Goal: Information Seeking & Learning: Learn about a topic

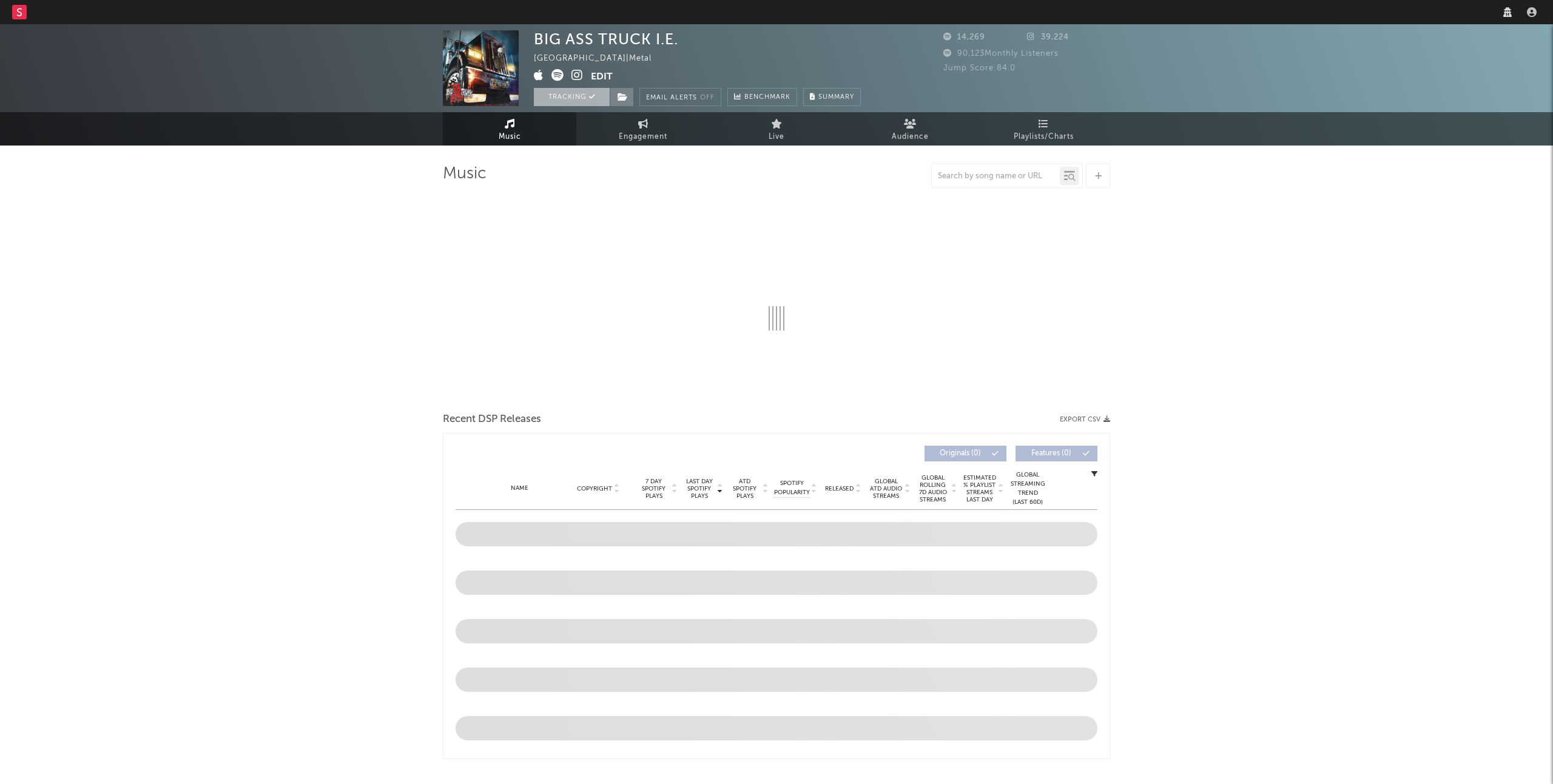
select select "6m"
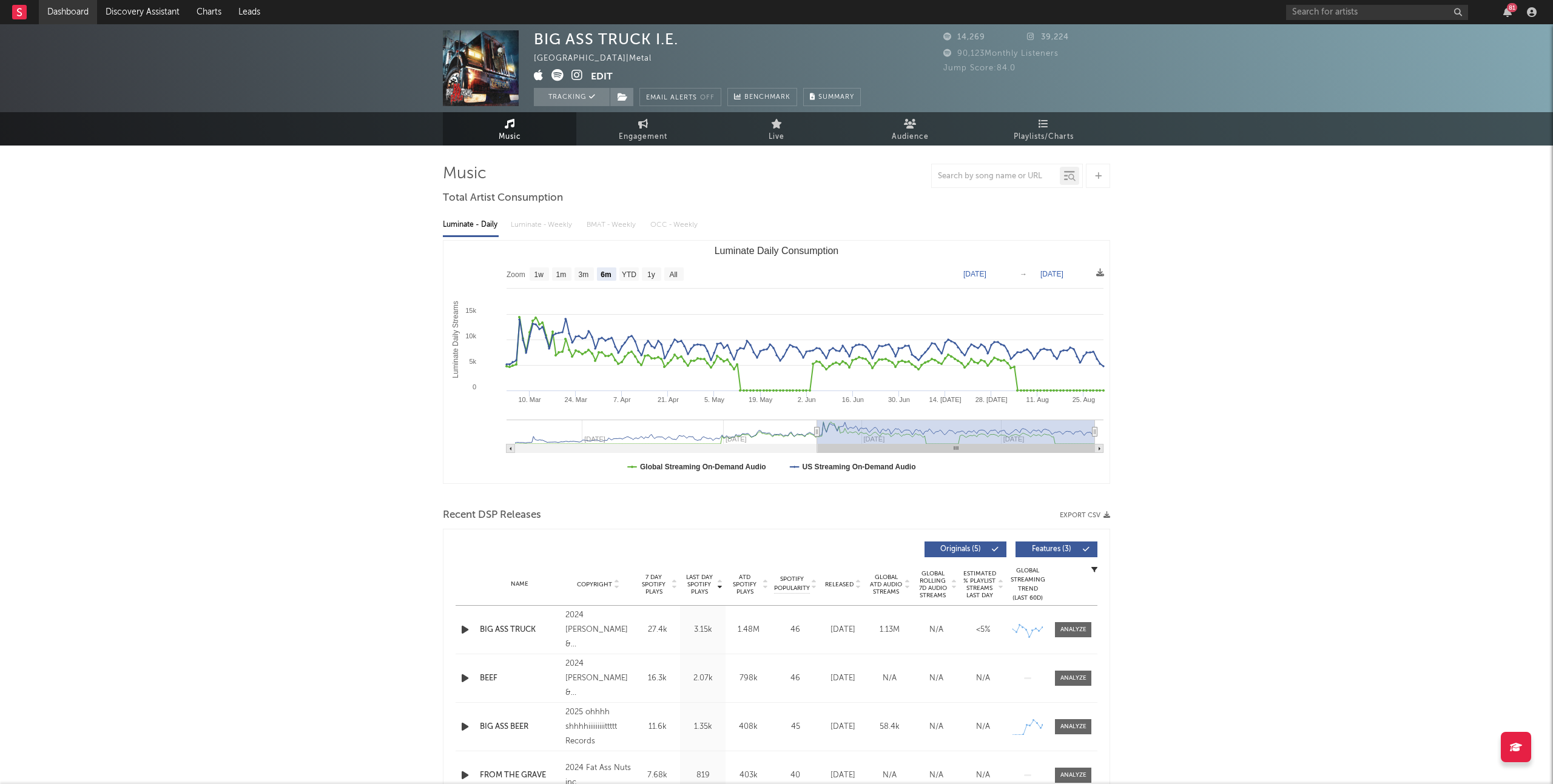
click at [75, 15] on link "Dashboard" at bounding box center [68, 12] width 58 height 25
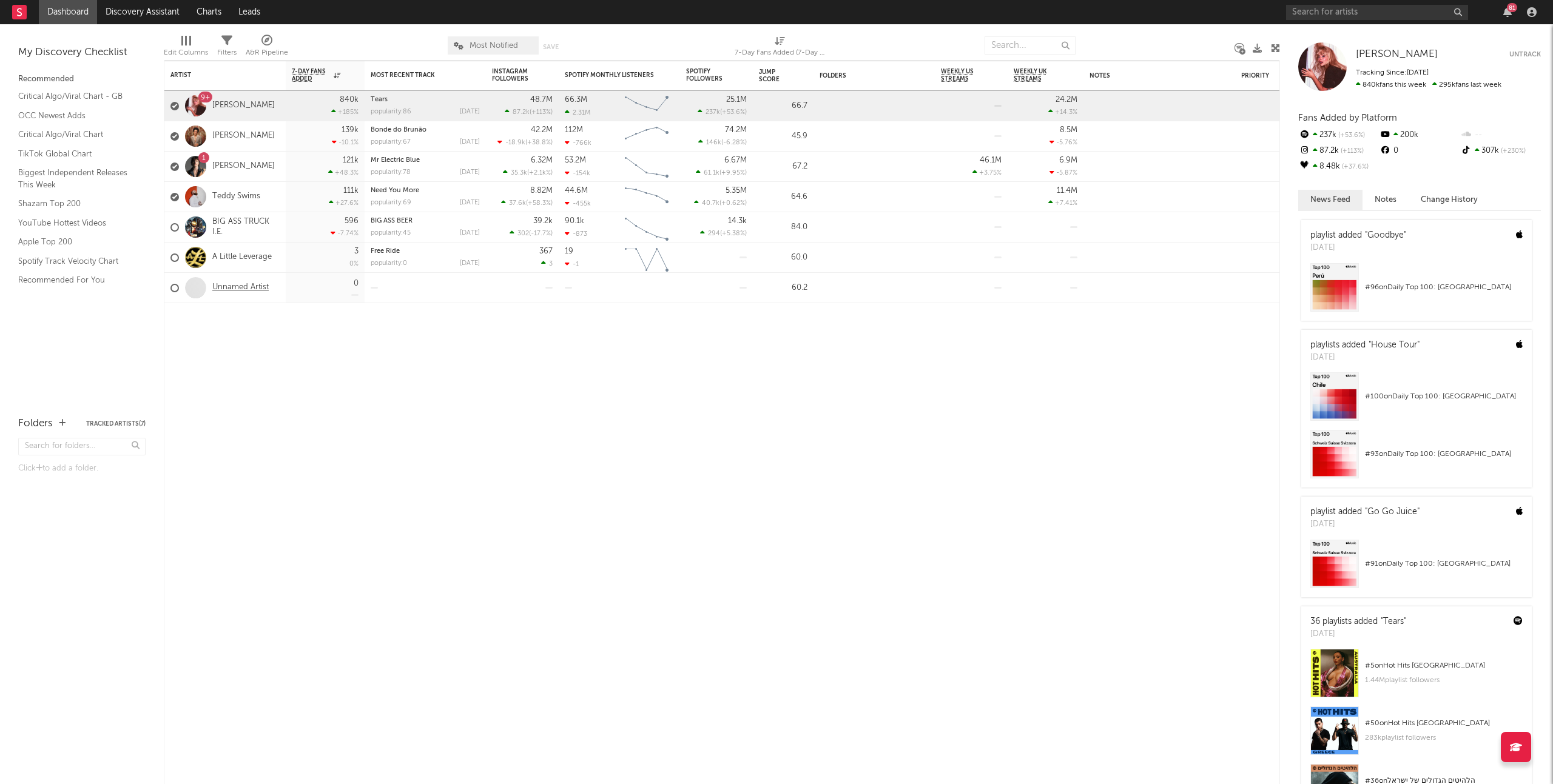
click at [225, 283] on link "Unnamed Artist" at bounding box center [240, 288] width 56 height 10
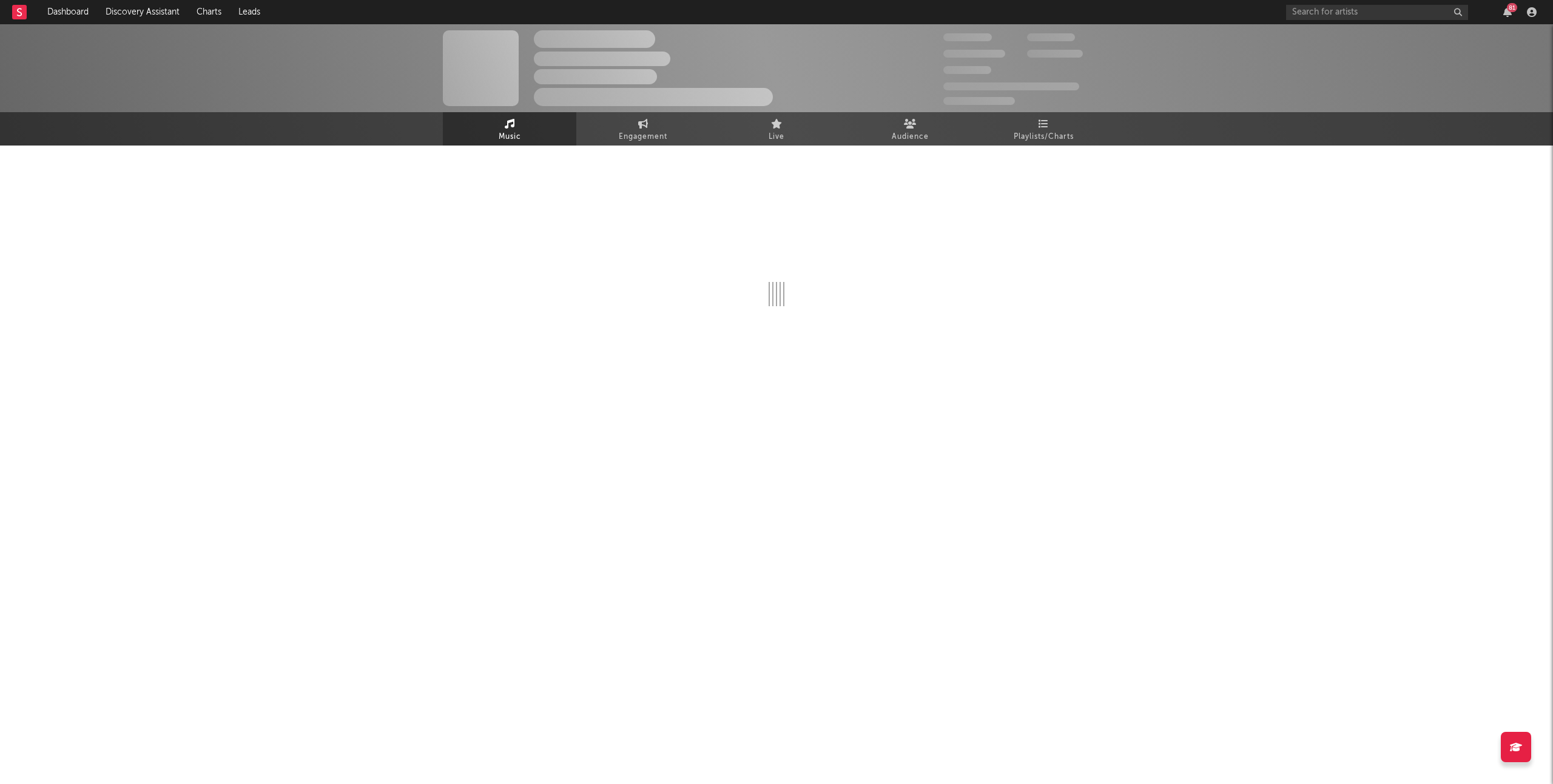
select select "1w"
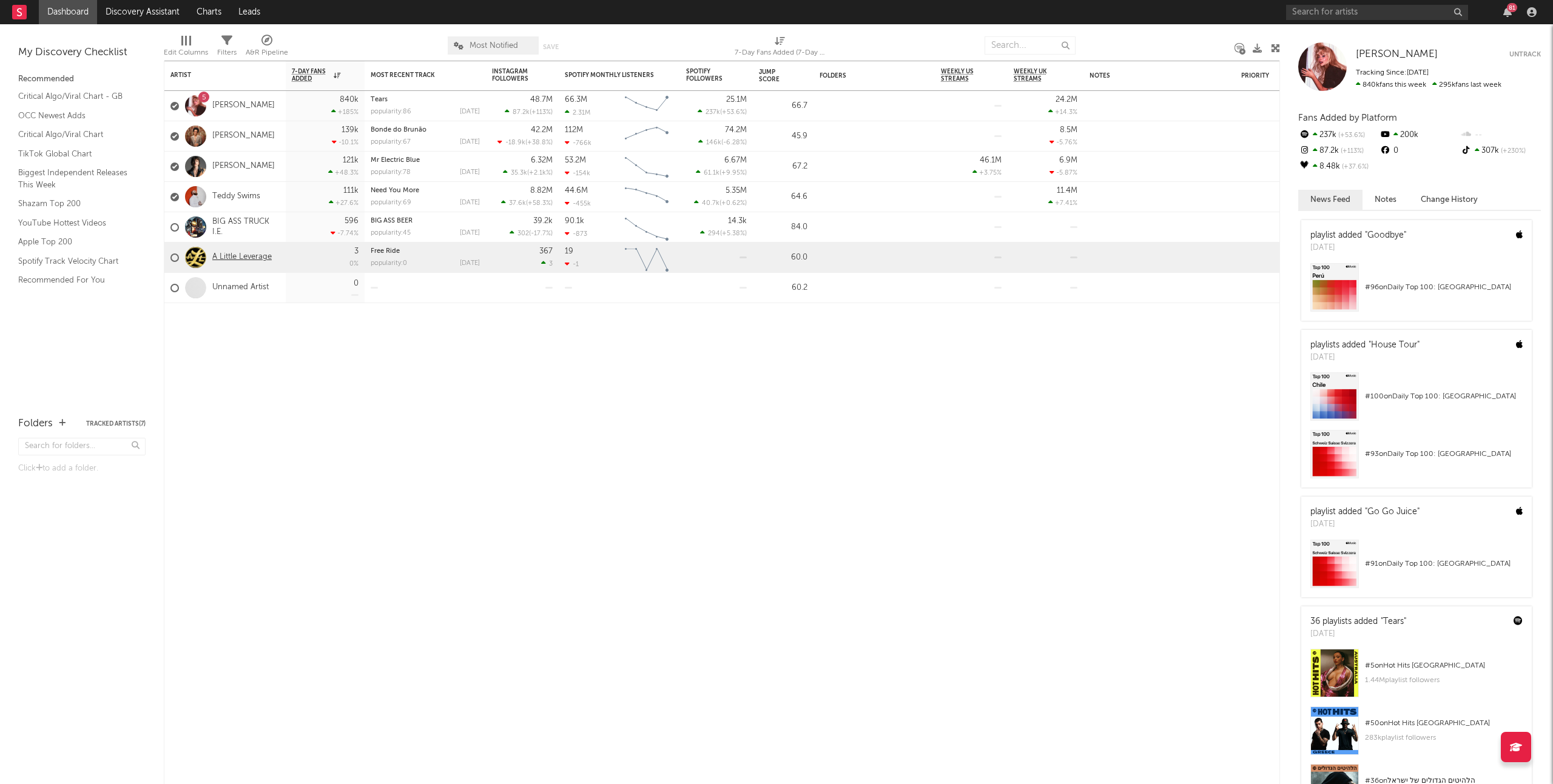
click at [235, 255] on link "A Little Leverage" at bounding box center [242, 257] width 60 height 10
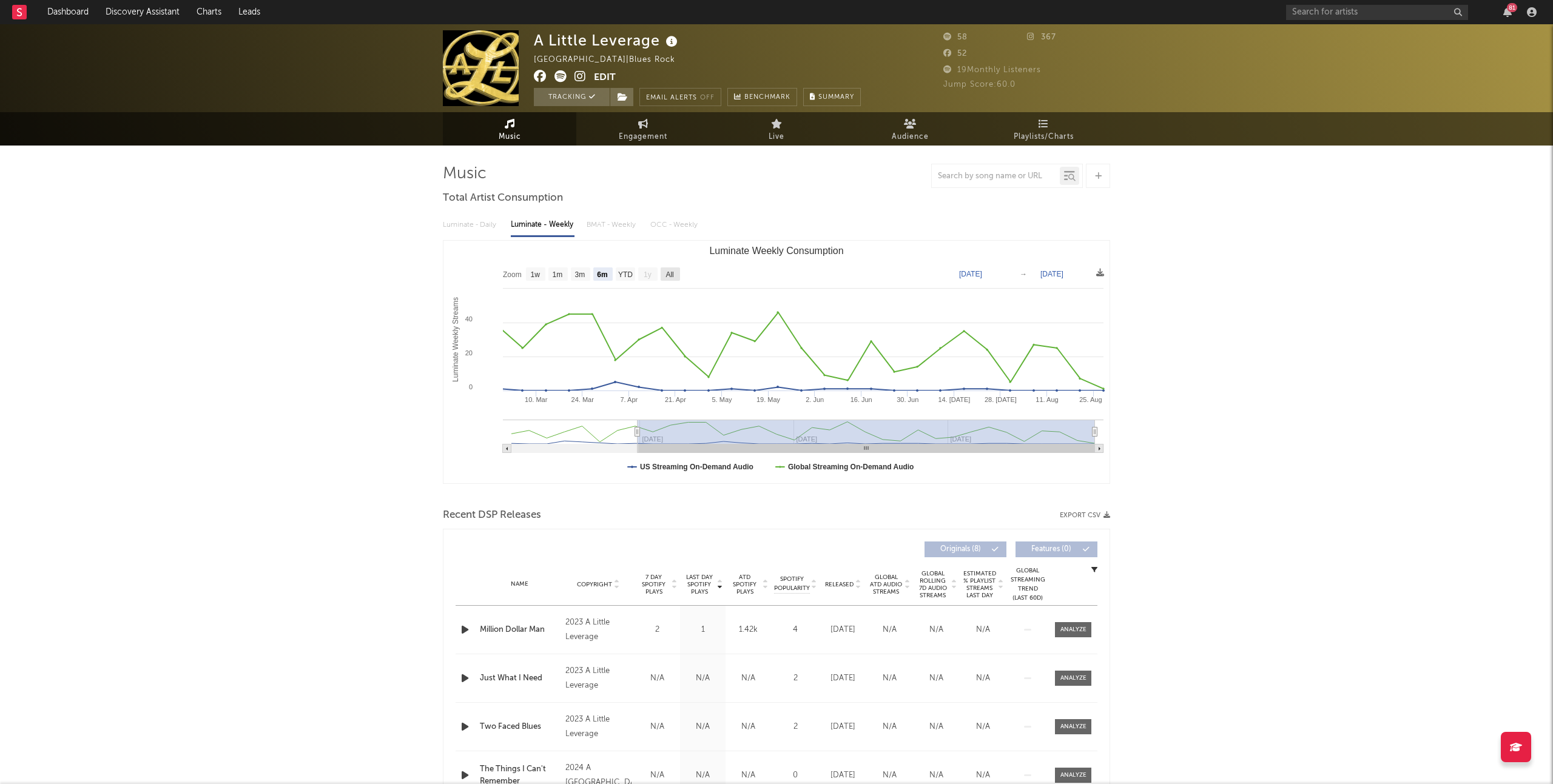
click at [675, 271] on rect "Luminate Weekly Consumption" at bounding box center [670, 274] width 20 height 14
select select "All"
type input "[DATE]"
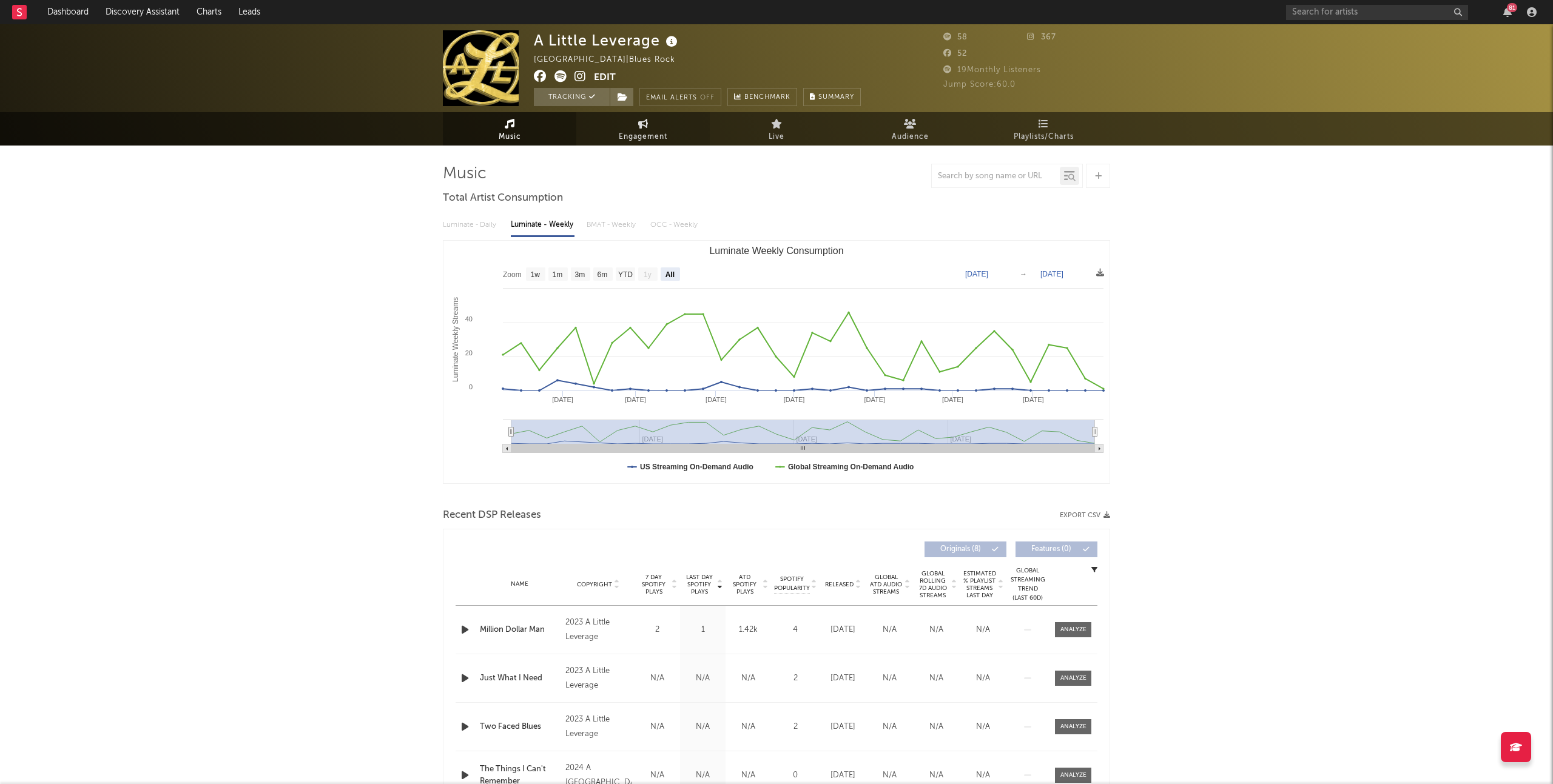
click at [645, 128] on icon at bounding box center [644, 123] width 10 height 9
select select "1w"
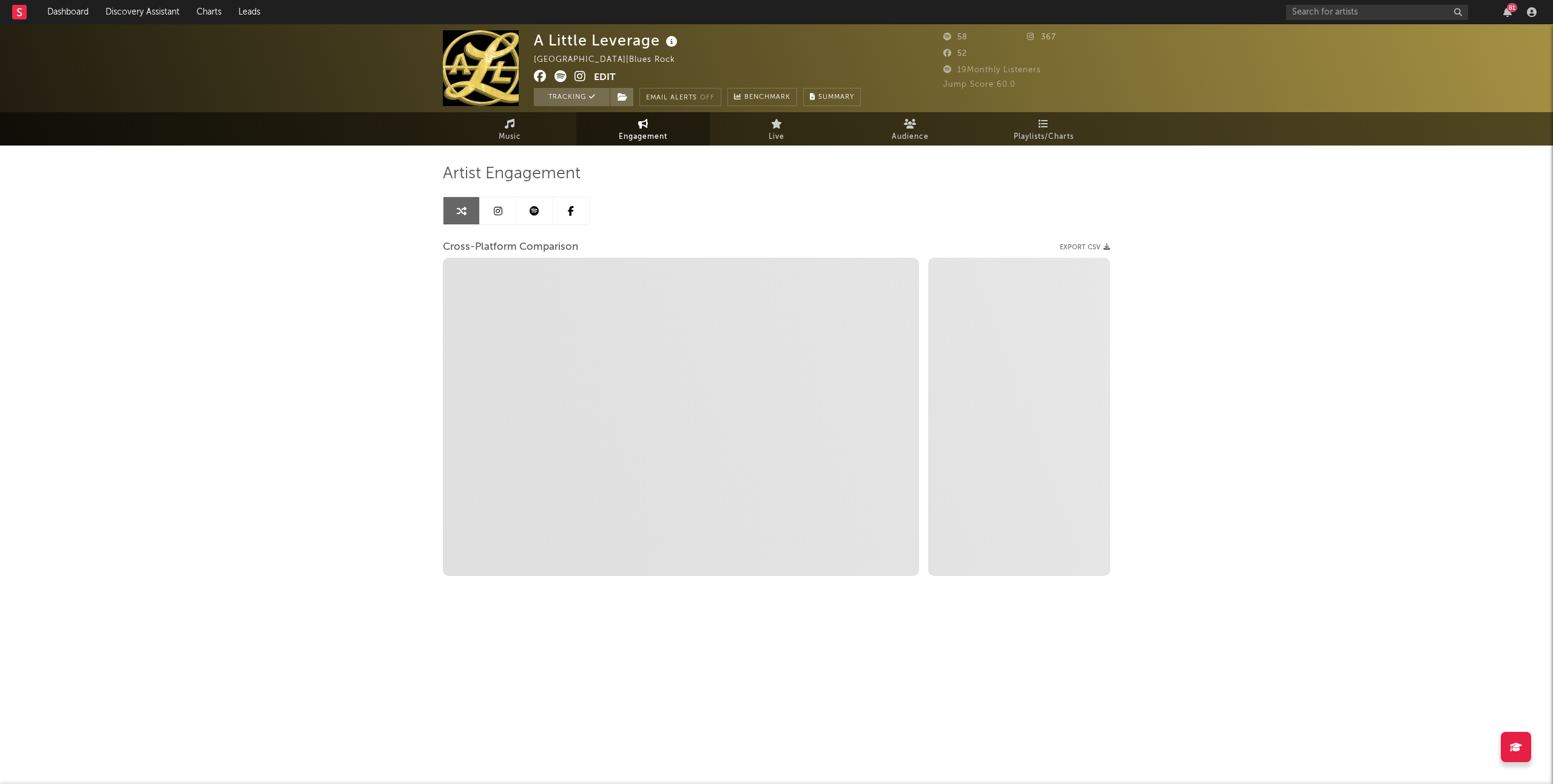
select select "1m"
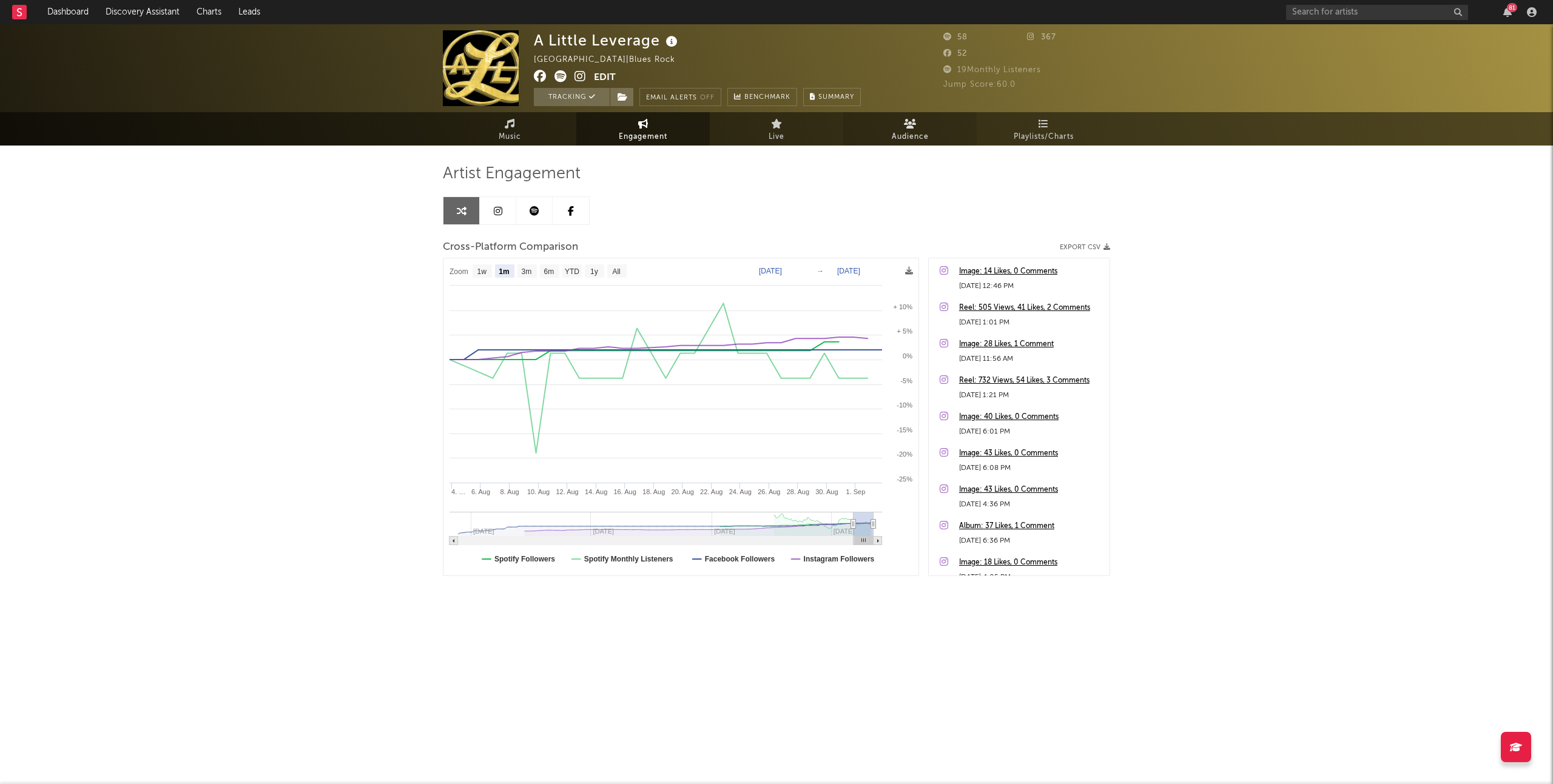
click at [930, 131] on link "Audience" at bounding box center [909, 129] width 134 height 33
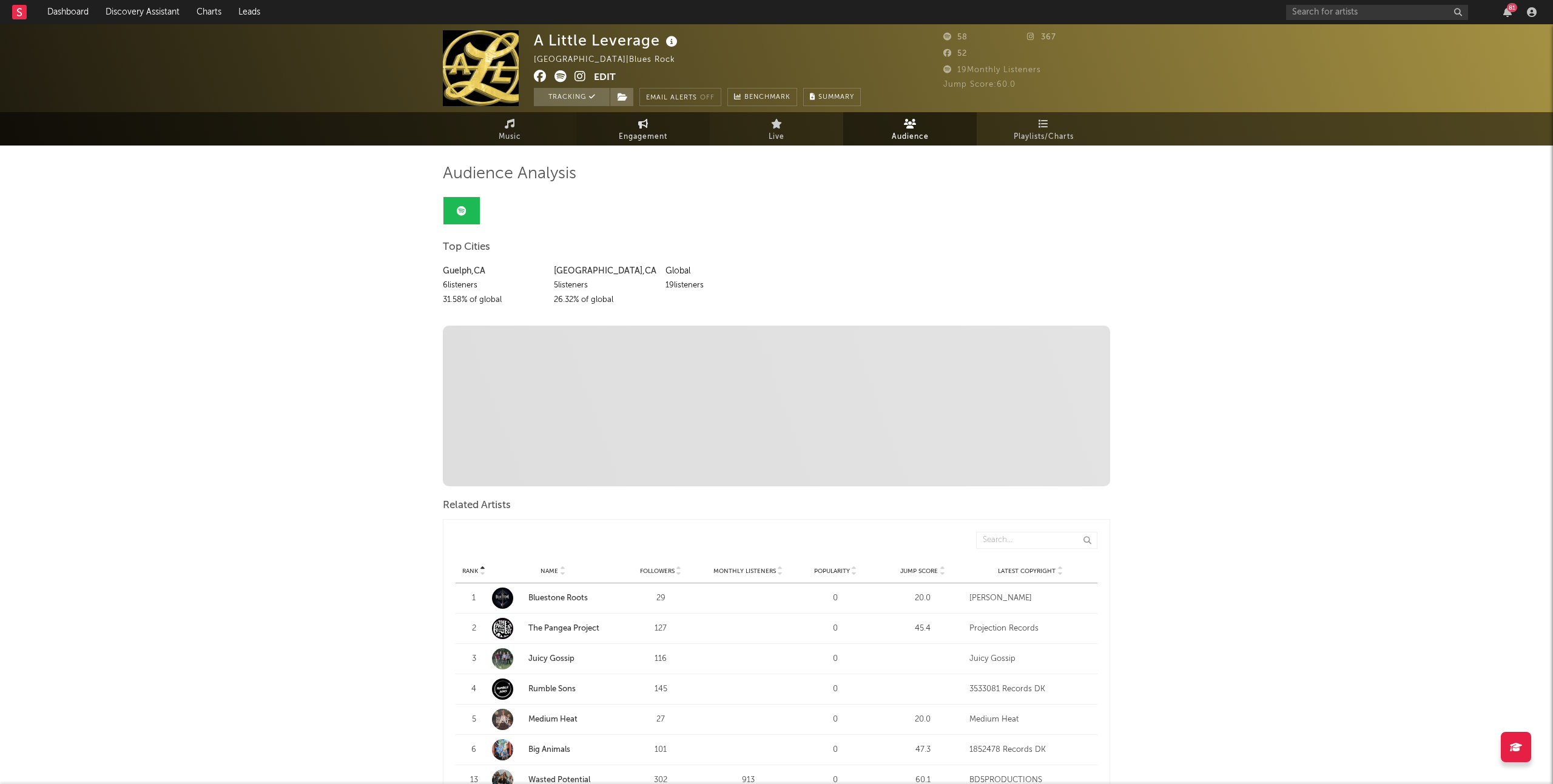
click at [650, 133] on span "Engagement" at bounding box center [643, 136] width 49 height 14
select select "1w"
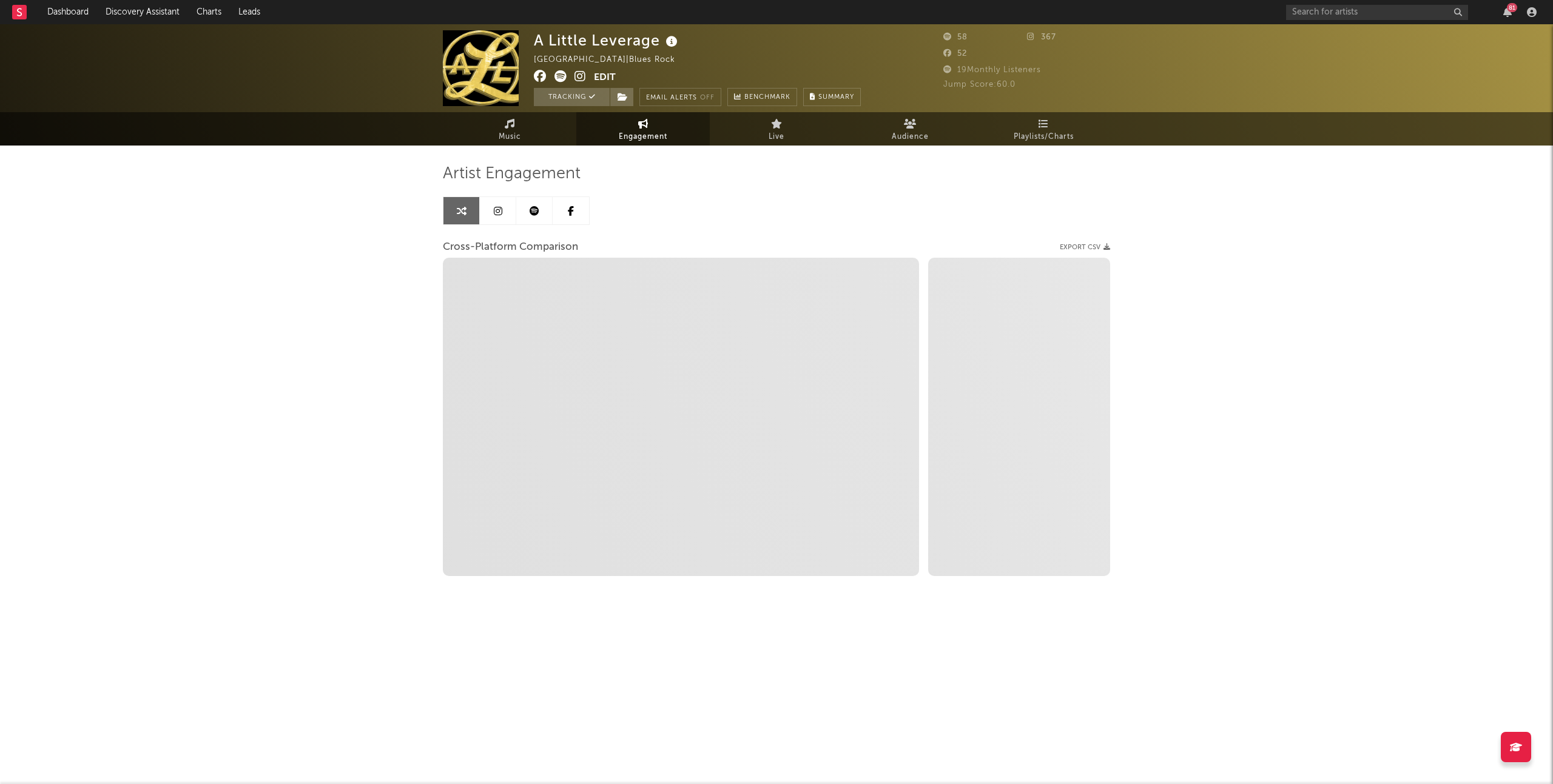
select select "1m"
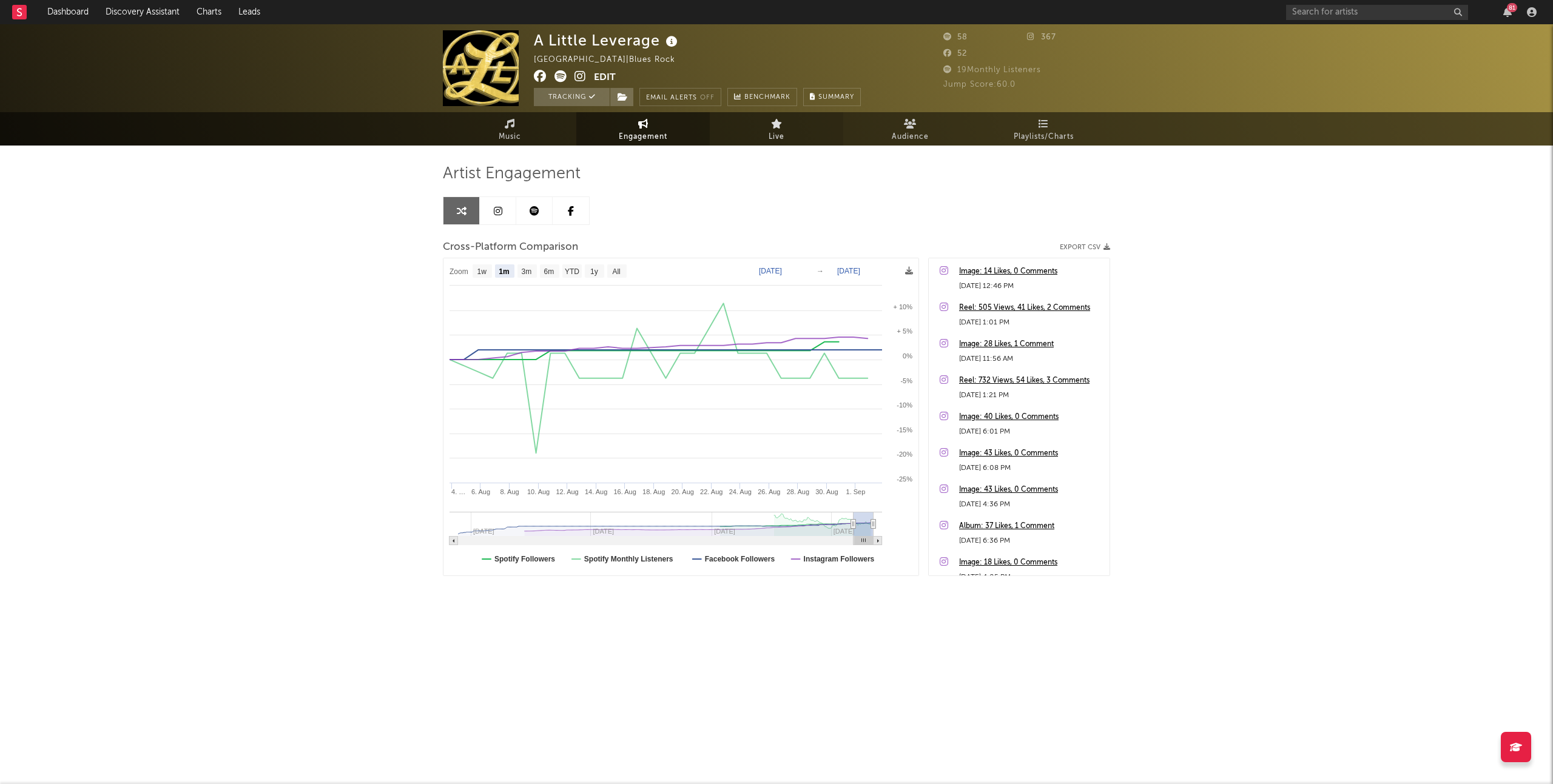
click at [748, 120] on link "Live" at bounding box center [776, 129] width 134 height 33
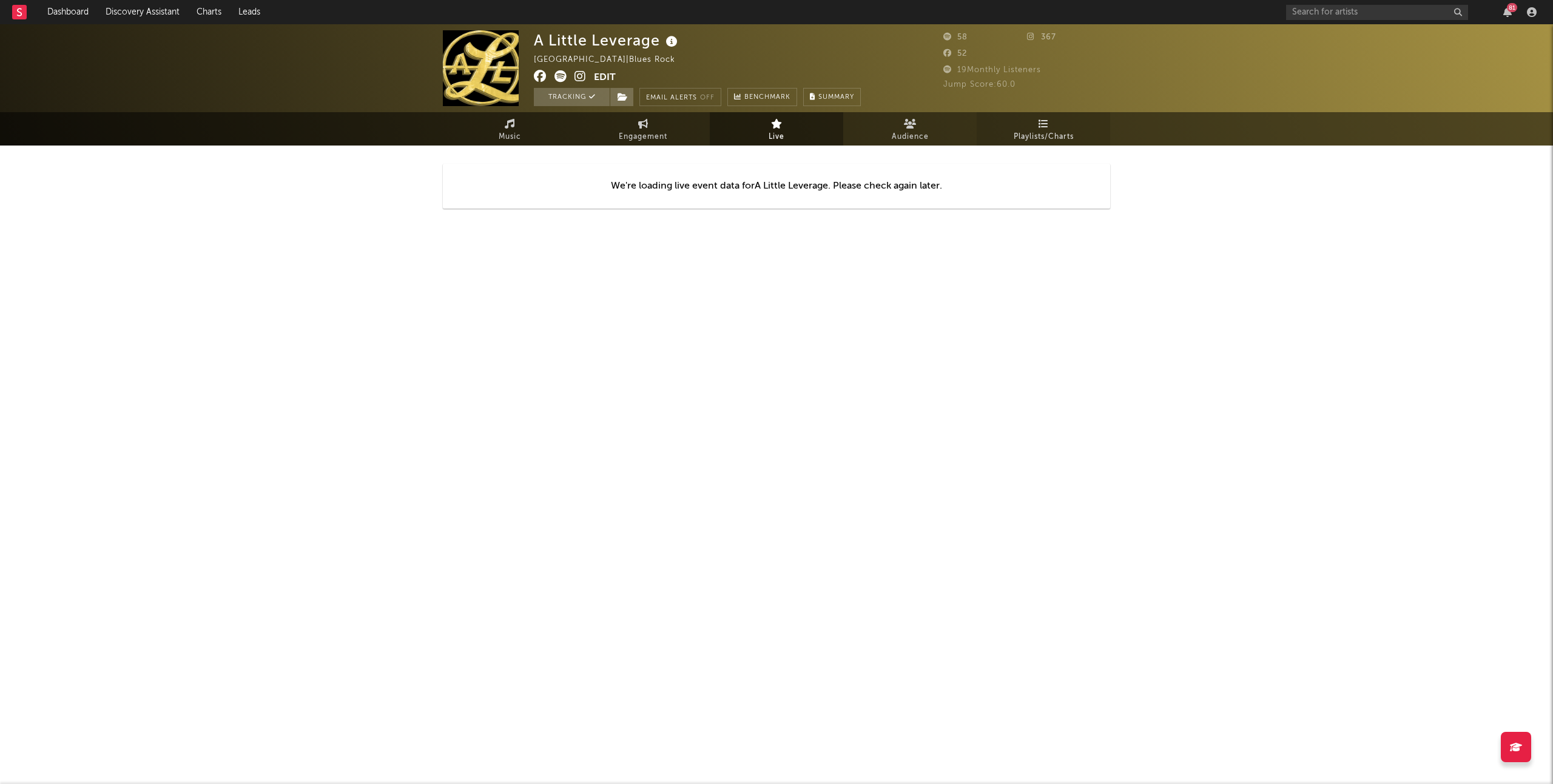
click at [1042, 123] on icon at bounding box center [1044, 123] width 10 height 9
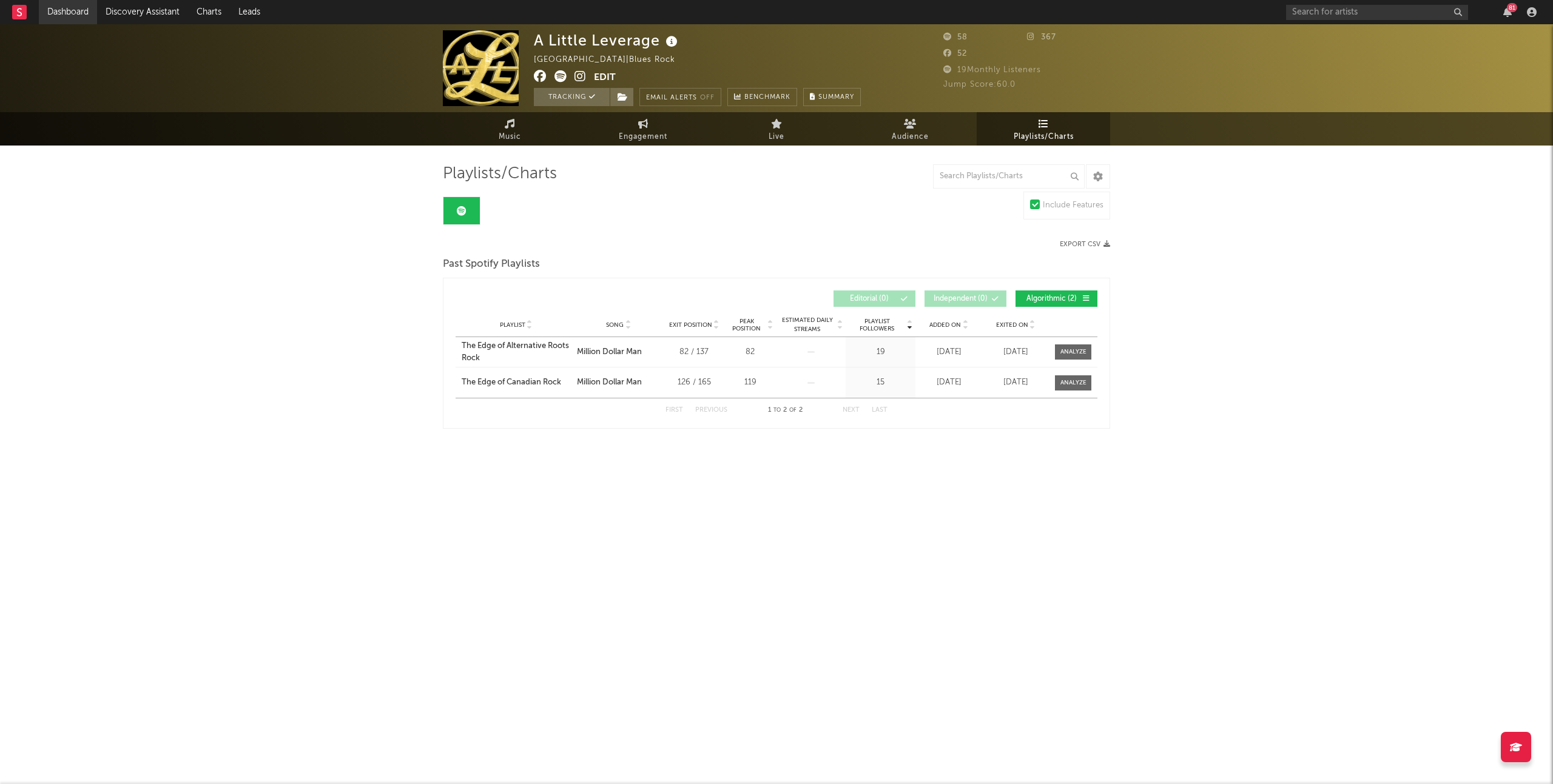
click at [54, 9] on link "Dashboard" at bounding box center [68, 12] width 58 height 25
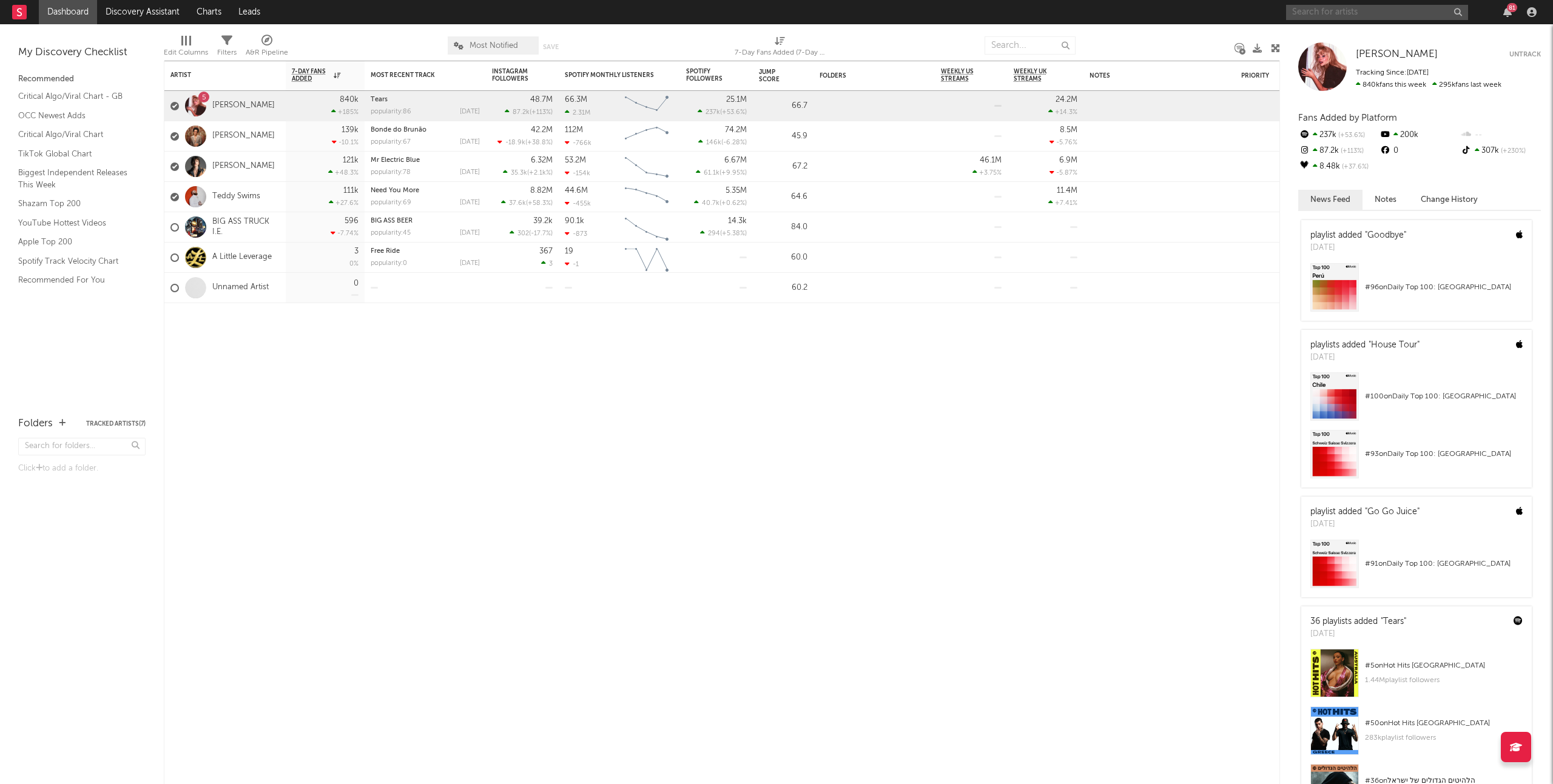
click at [1372, 12] on input "text" at bounding box center [1378, 13] width 182 height 15
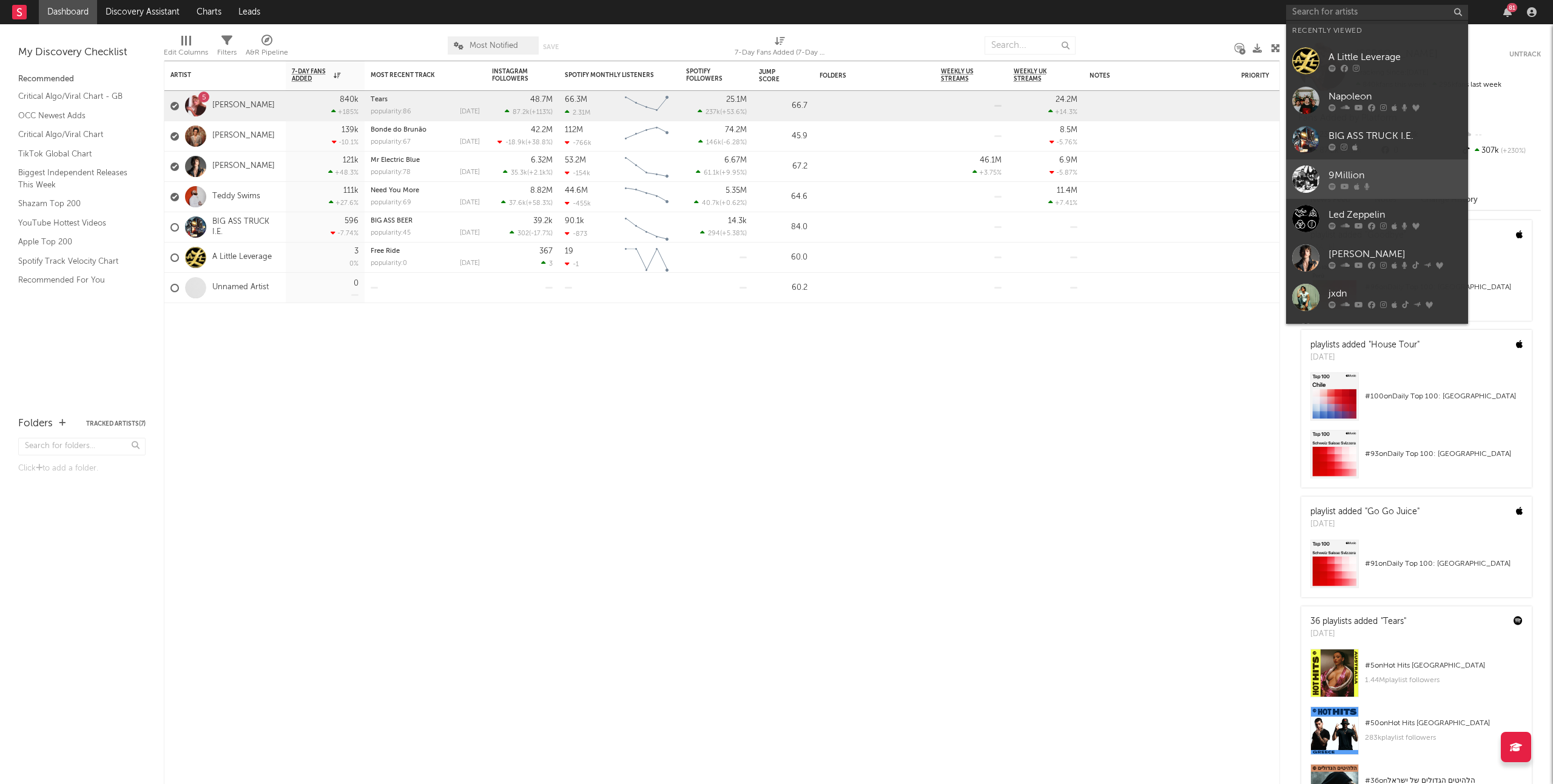
click at [1407, 188] on div at bounding box center [1395, 186] width 134 height 8
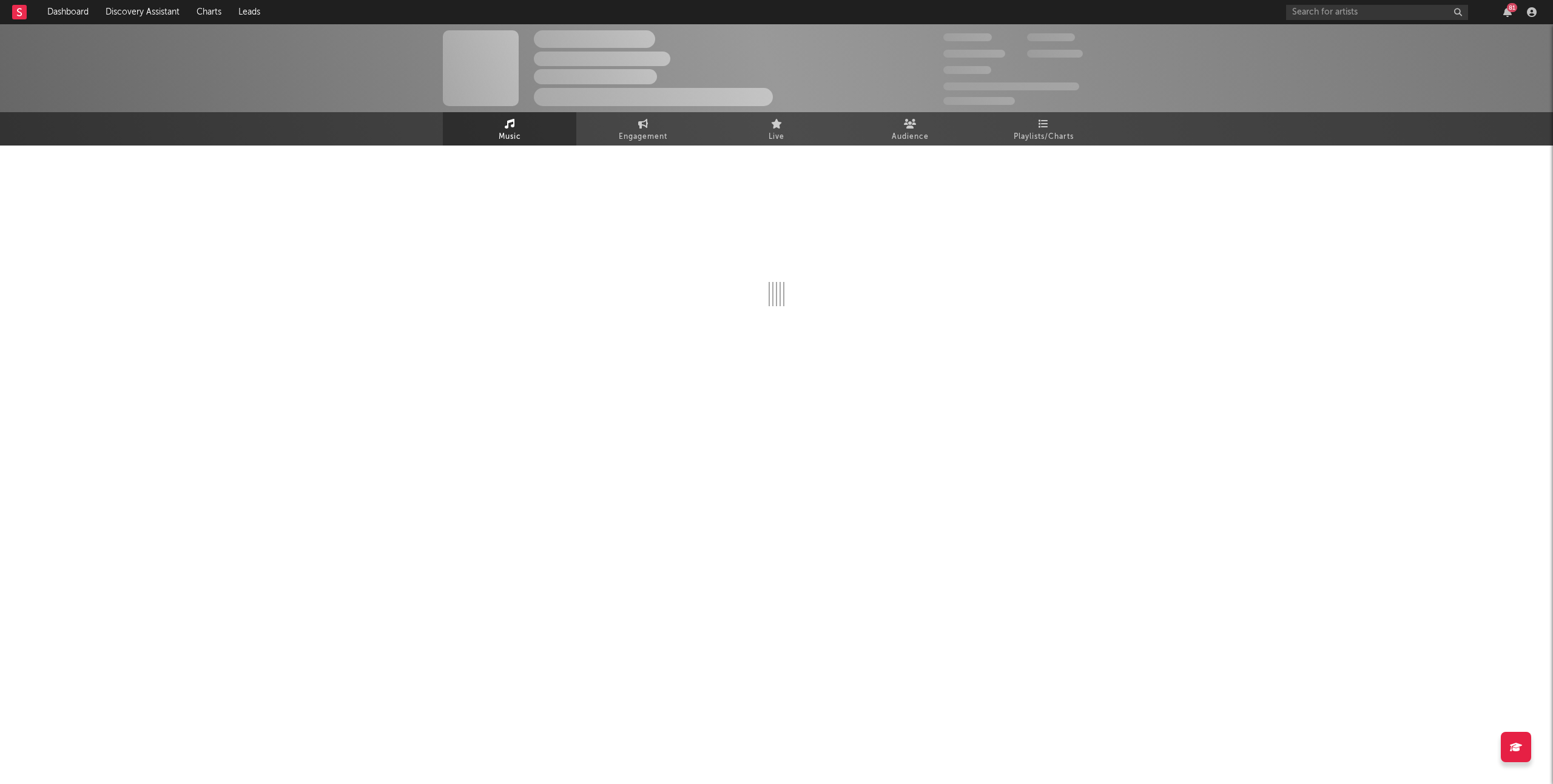
select select "6m"
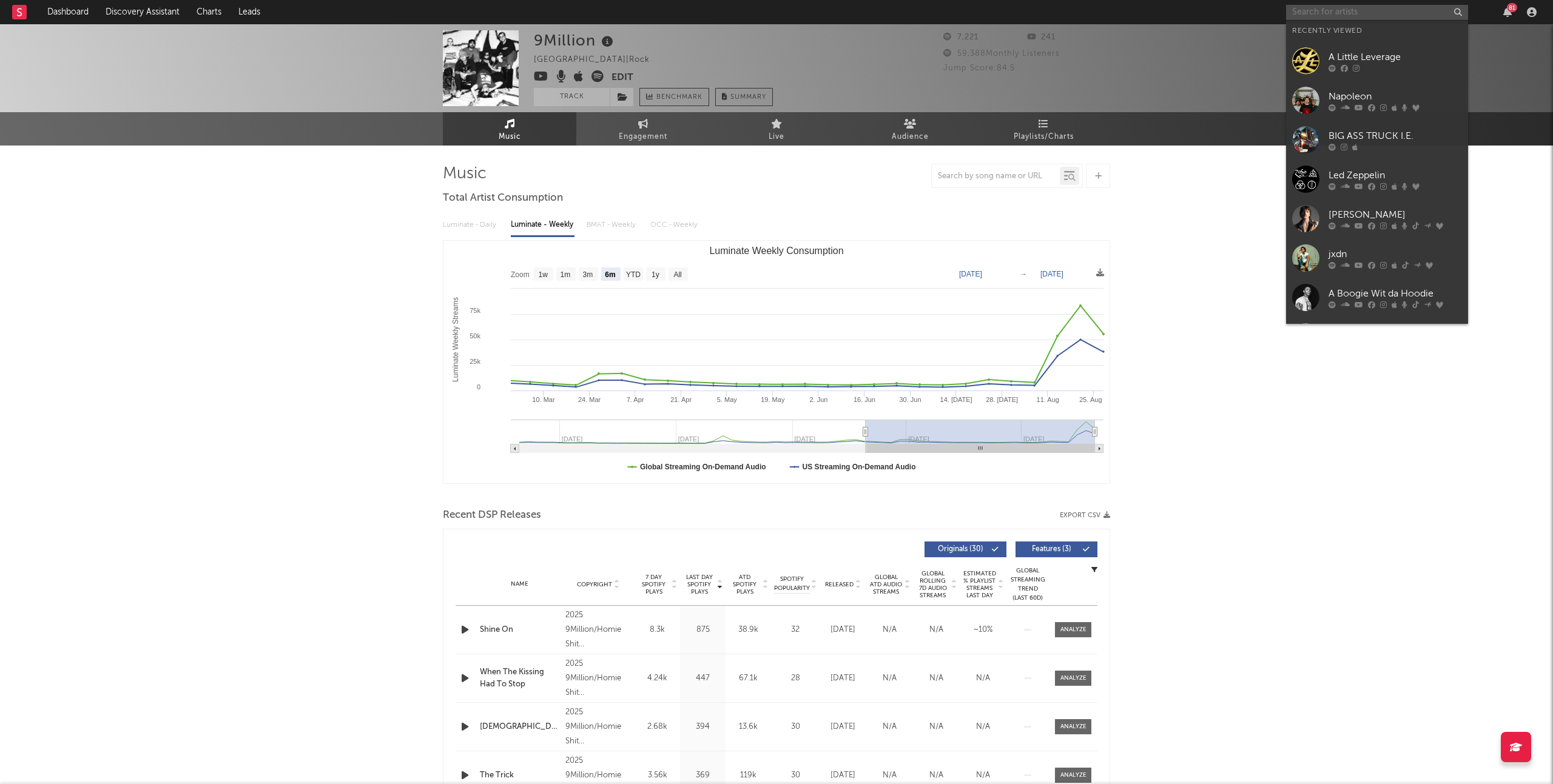
click at [1322, 15] on input "text" at bounding box center [1378, 13] width 182 height 15
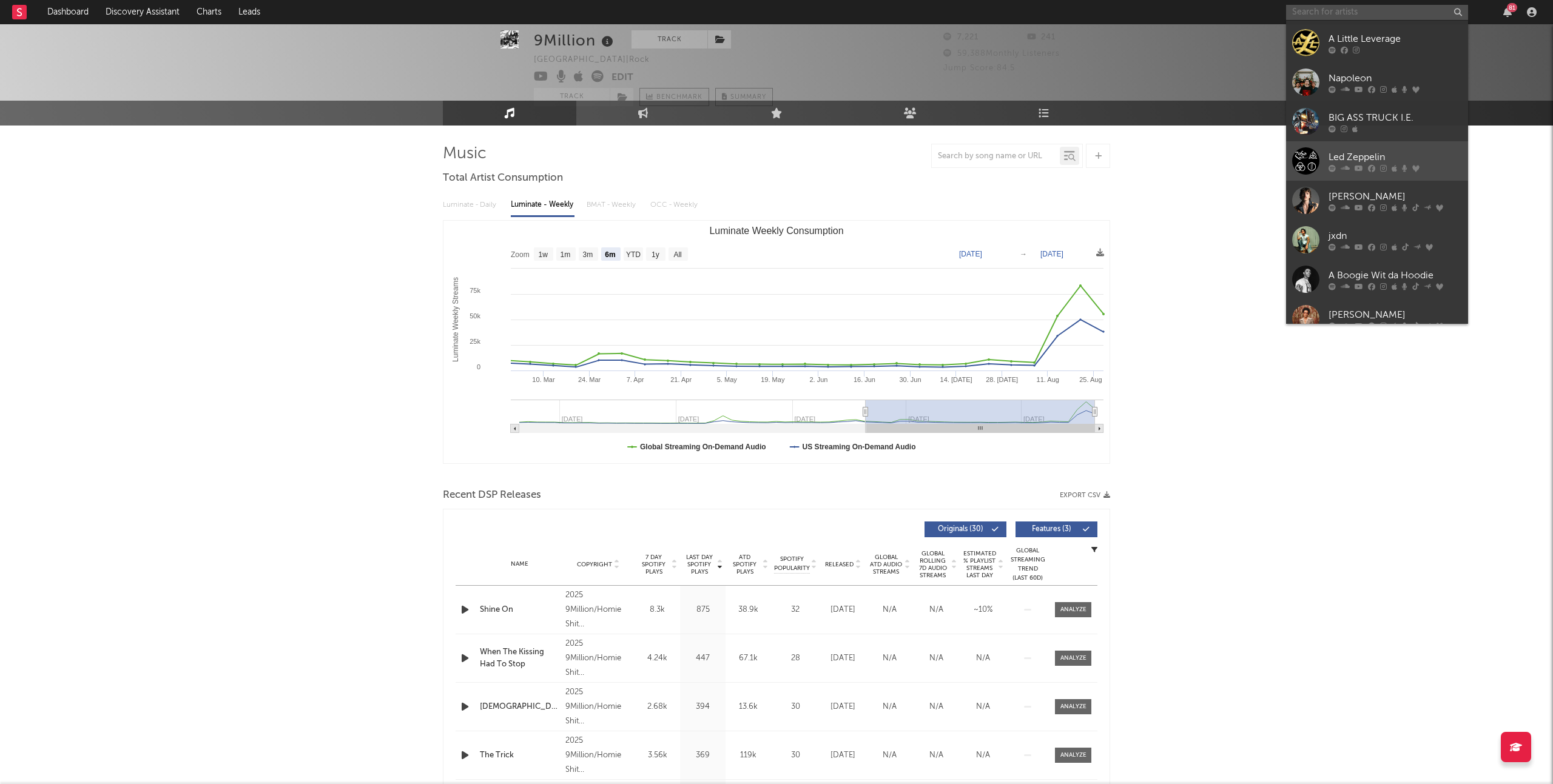
scroll to position [16, 0]
type input "m"
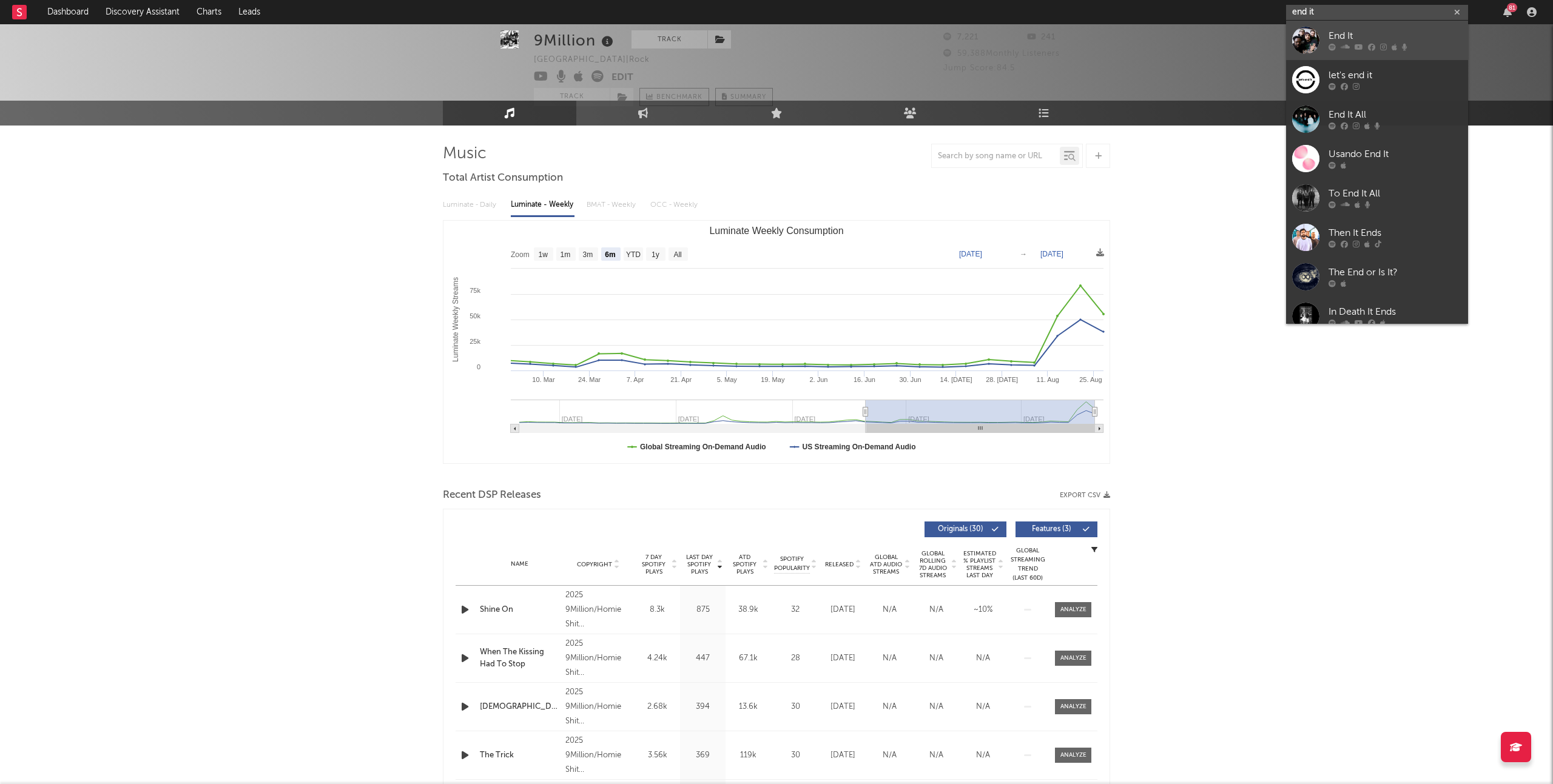
type input "end it"
click at [1422, 32] on div "End It" at bounding box center [1395, 36] width 134 height 14
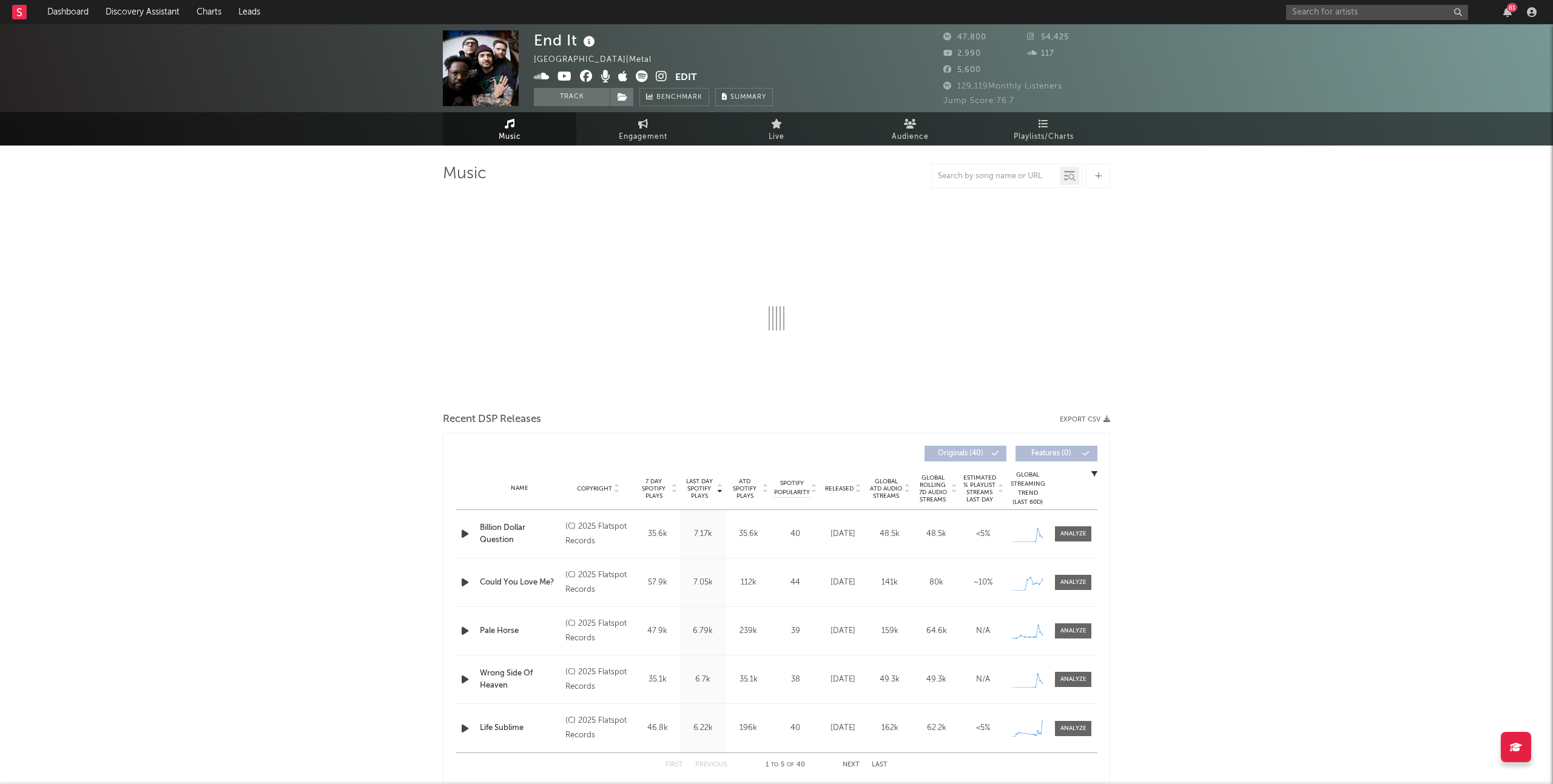
select select "6m"
